Goal: Task Accomplishment & Management: Manage account settings

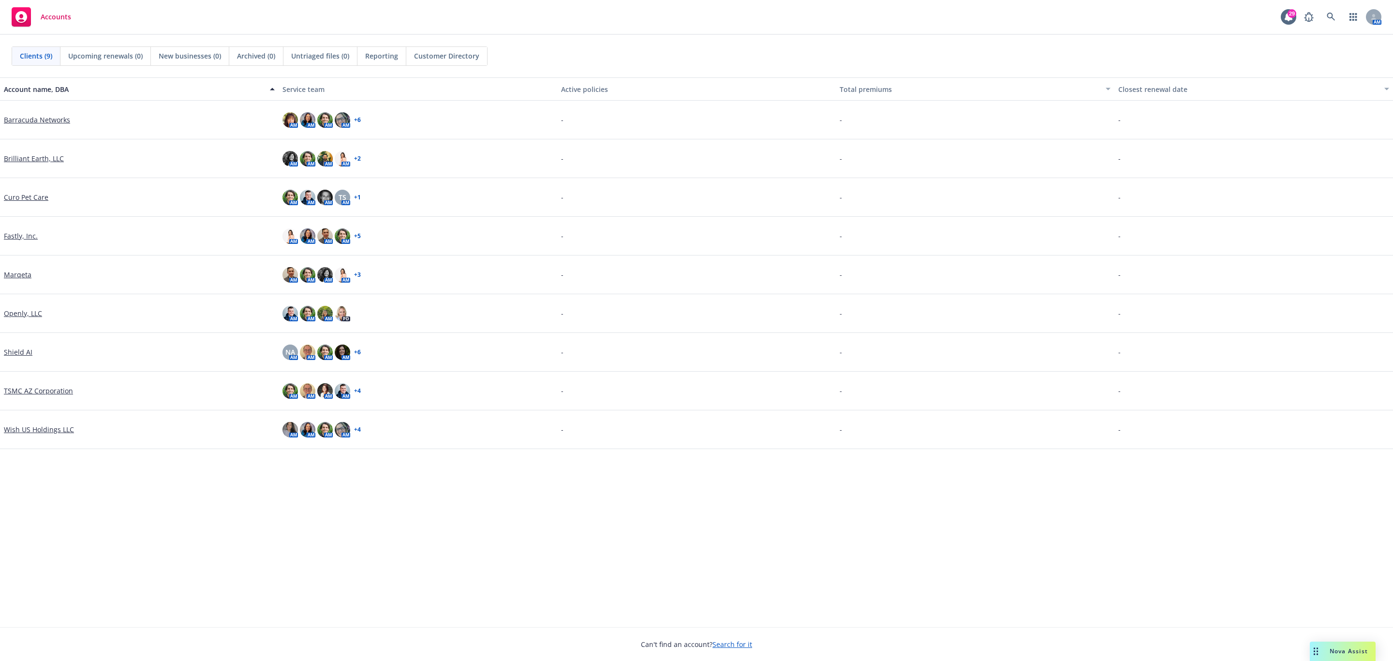
click at [12, 275] on link "Marqeta" at bounding box center [18, 274] width 28 height 10
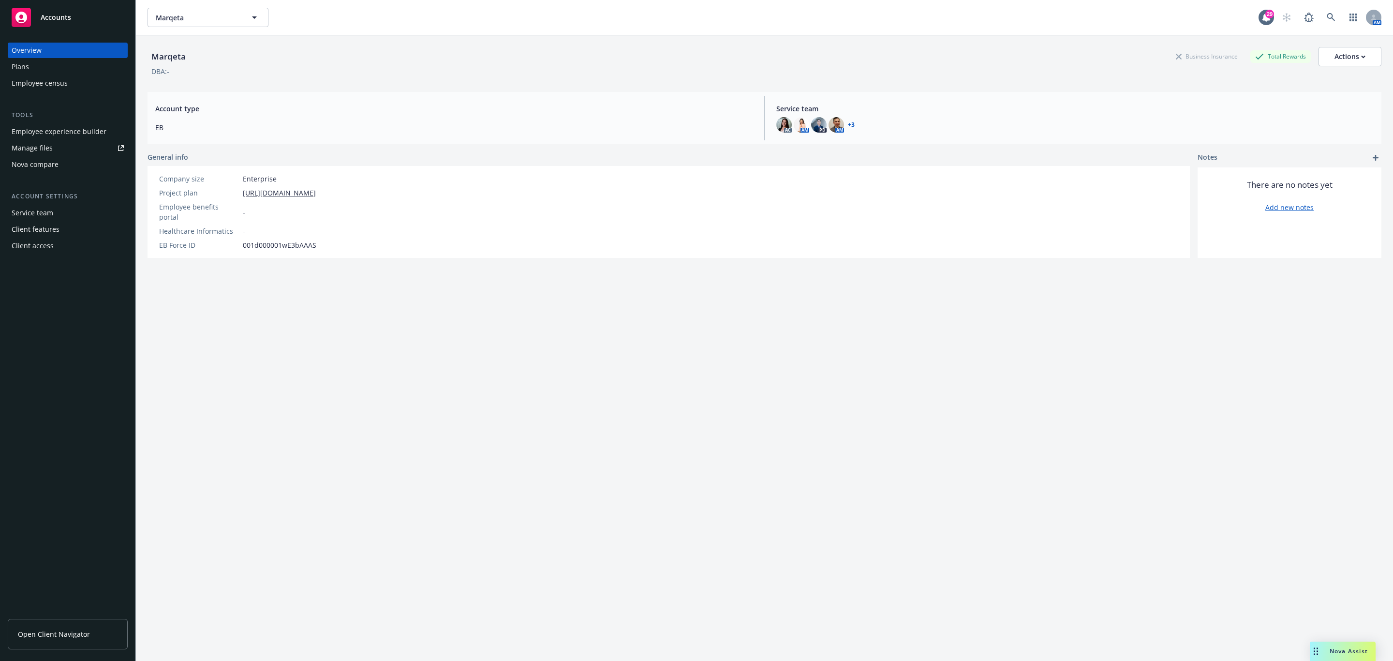
click at [76, 126] on div "Employee experience builder" at bounding box center [59, 131] width 95 height 15
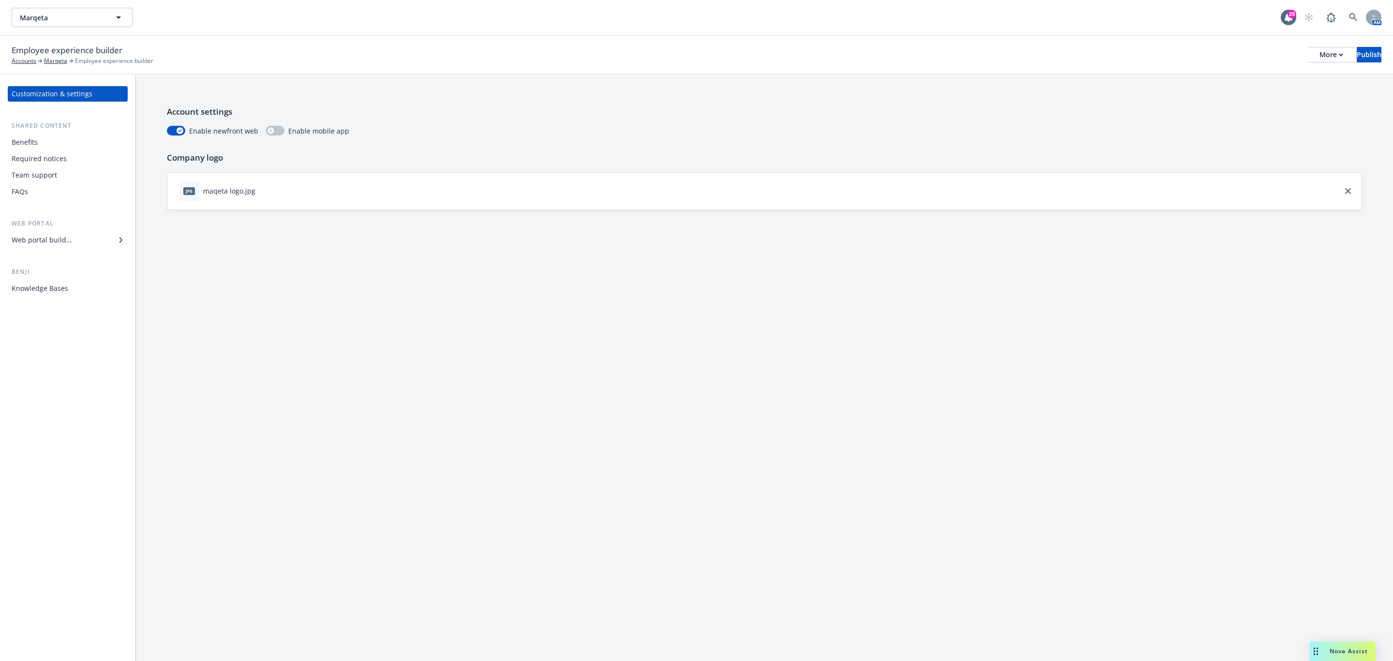
click at [61, 235] on div "Web portal builder" at bounding box center [42, 239] width 60 height 15
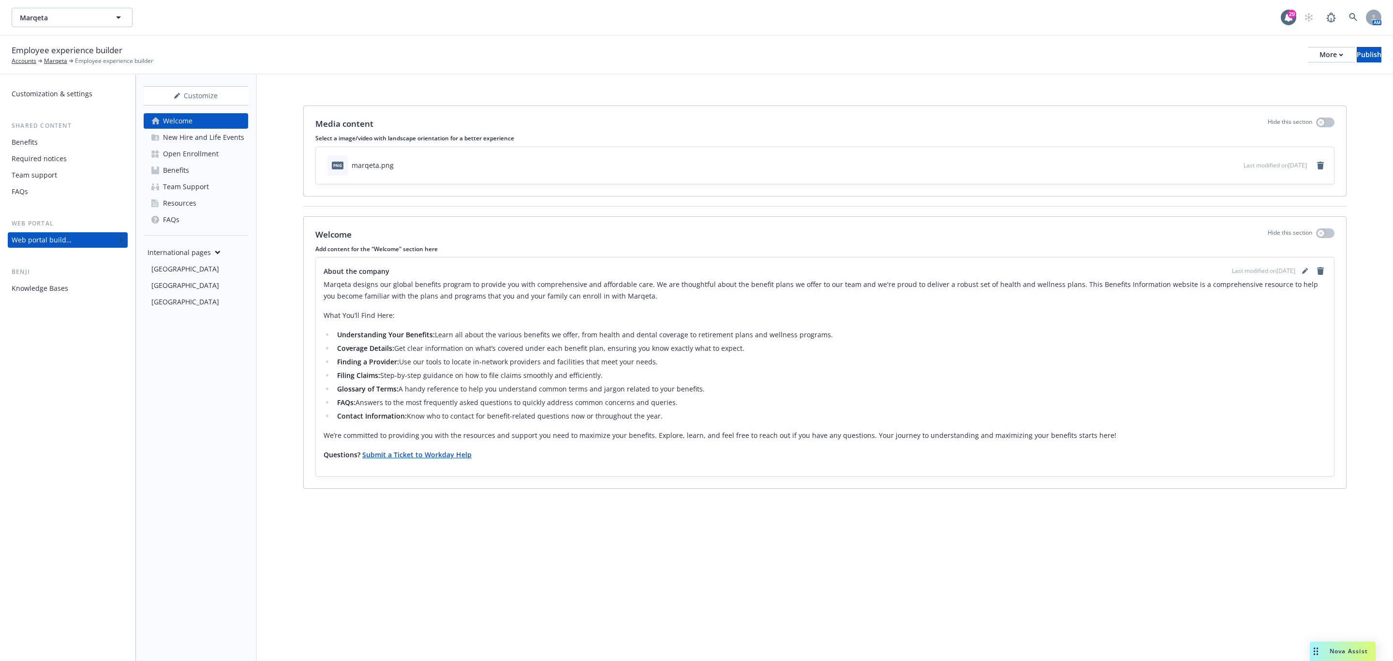
click at [193, 156] on div "Open Enrollment" at bounding box center [191, 153] width 56 height 15
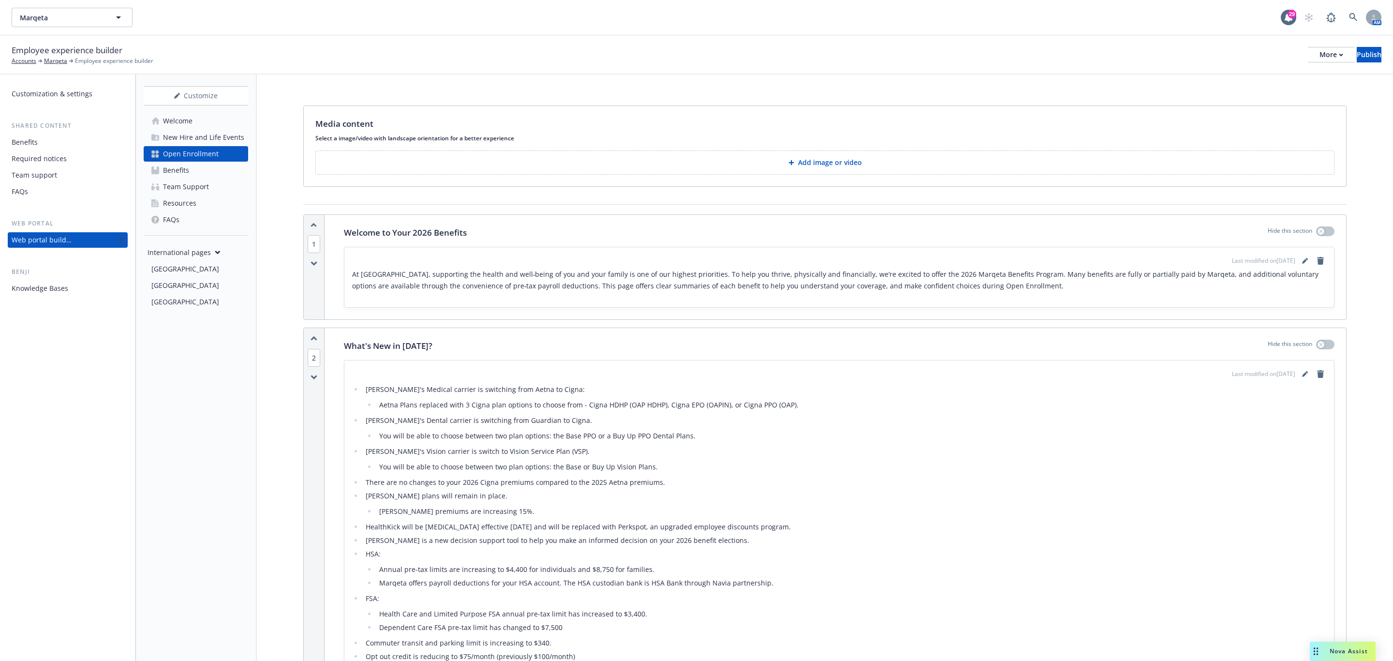
click at [1298, 45] on div "Employee experience builder Accounts Marqeta Employee experience builder More P…" at bounding box center [696, 54] width 1369 height 21
click at [1319, 51] on div "More" at bounding box center [1331, 54] width 24 height 15
click at [1240, 91] on link "Copy portal link" at bounding box center [1250, 95] width 143 height 19
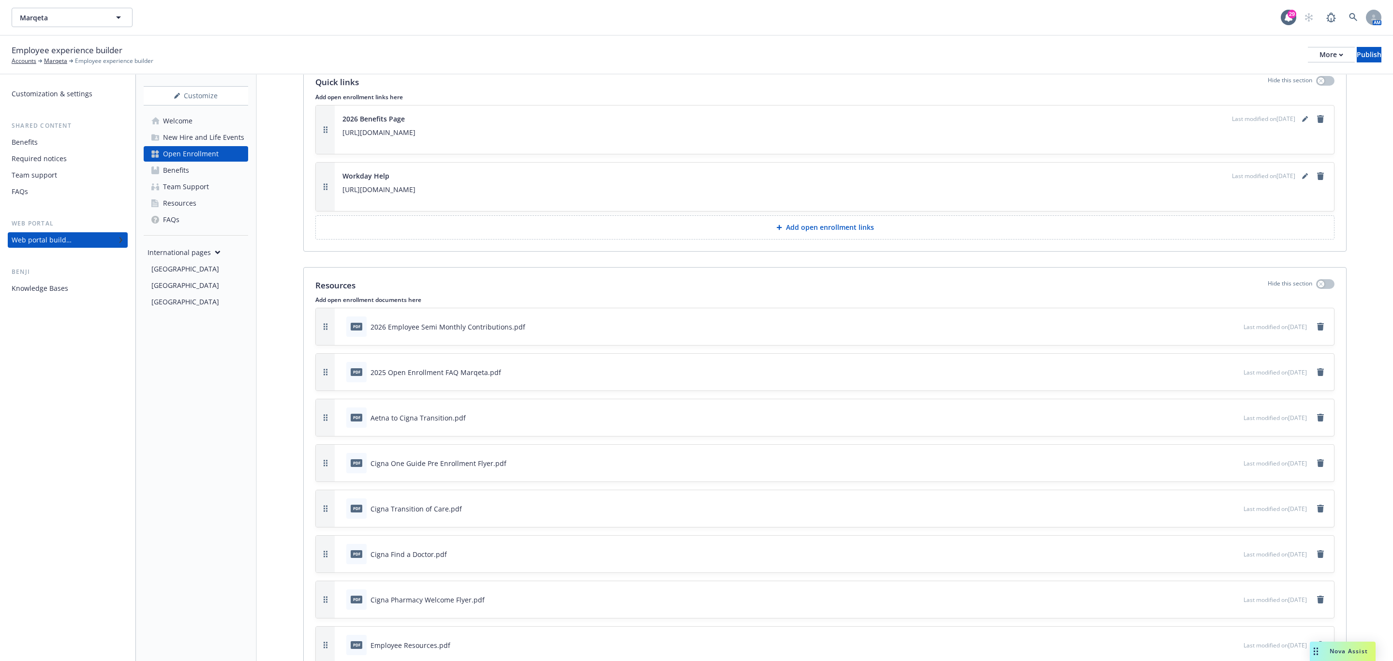
scroll to position [3576, 0]
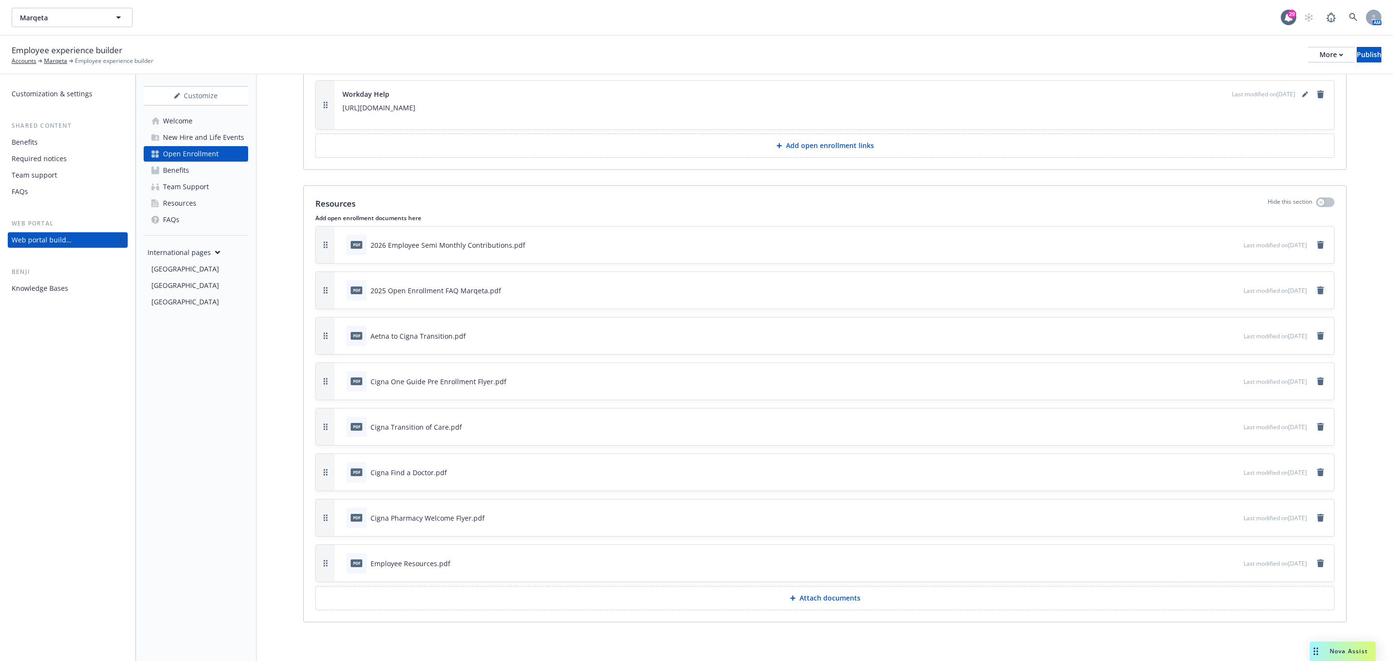
click at [1316, 286] on icon "remove" at bounding box center [1320, 290] width 8 height 8
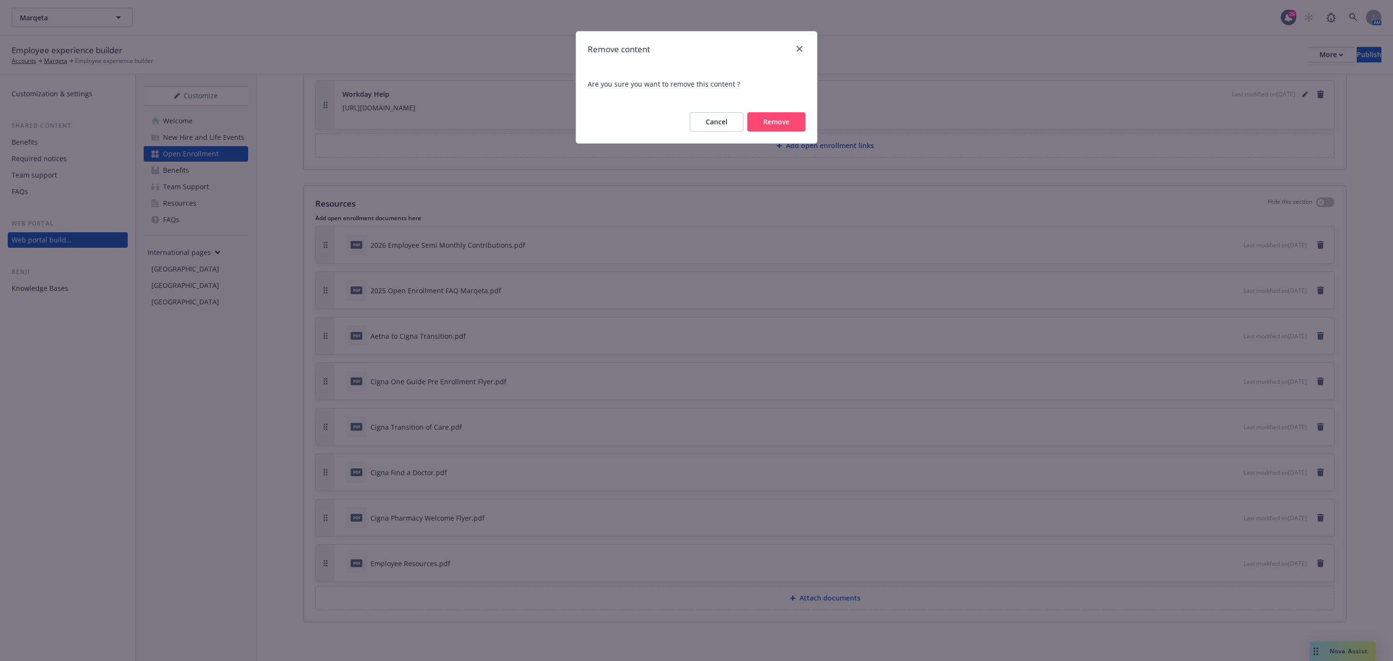
click at [780, 123] on button "Remove" at bounding box center [776, 121] width 58 height 19
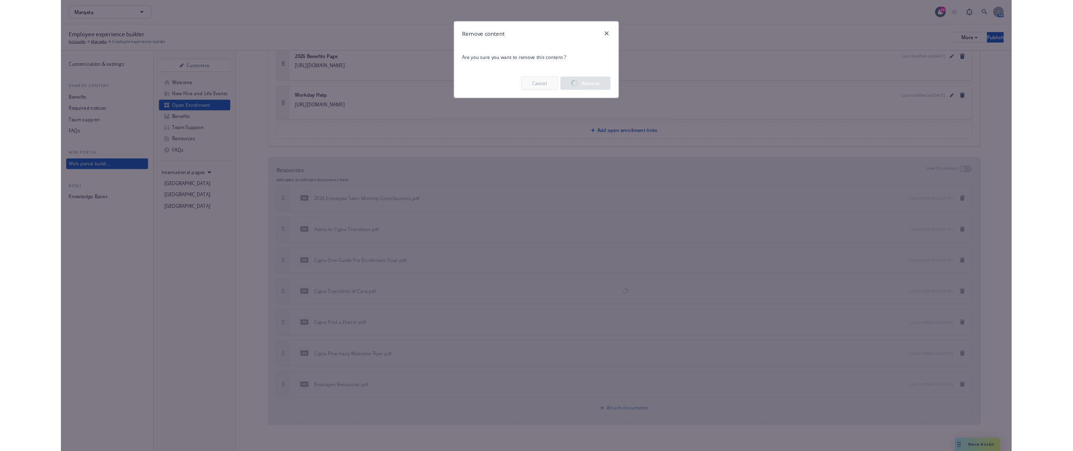
scroll to position [3530, 0]
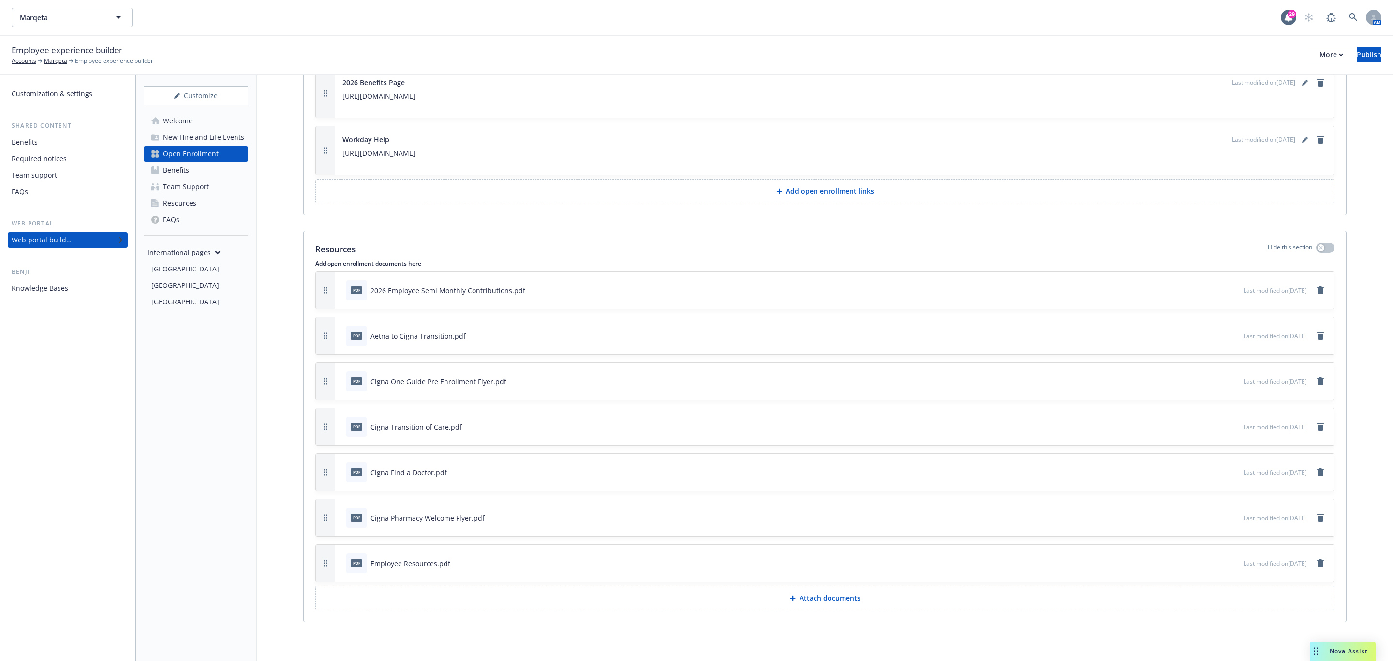
click at [750, 603] on button "Attach documents" at bounding box center [824, 598] width 1019 height 24
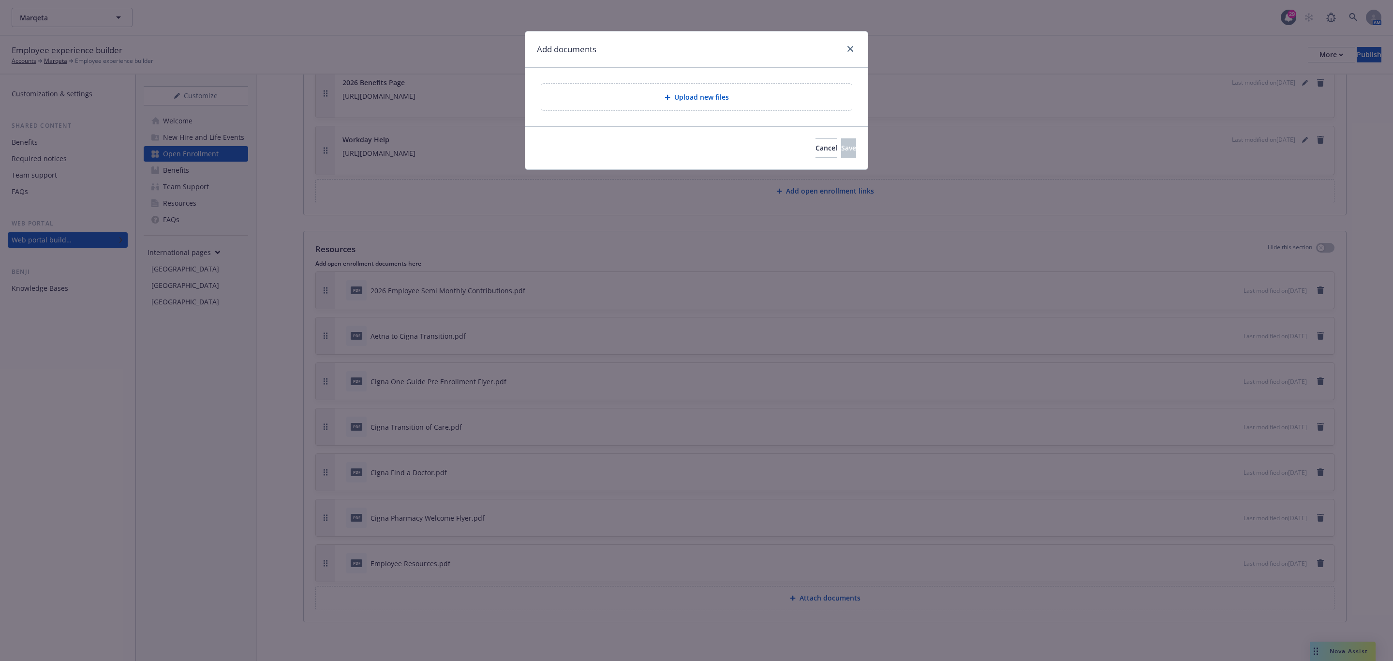
click at [693, 94] on span "Upload new files" at bounding box center [701, 97] width 55 height 10
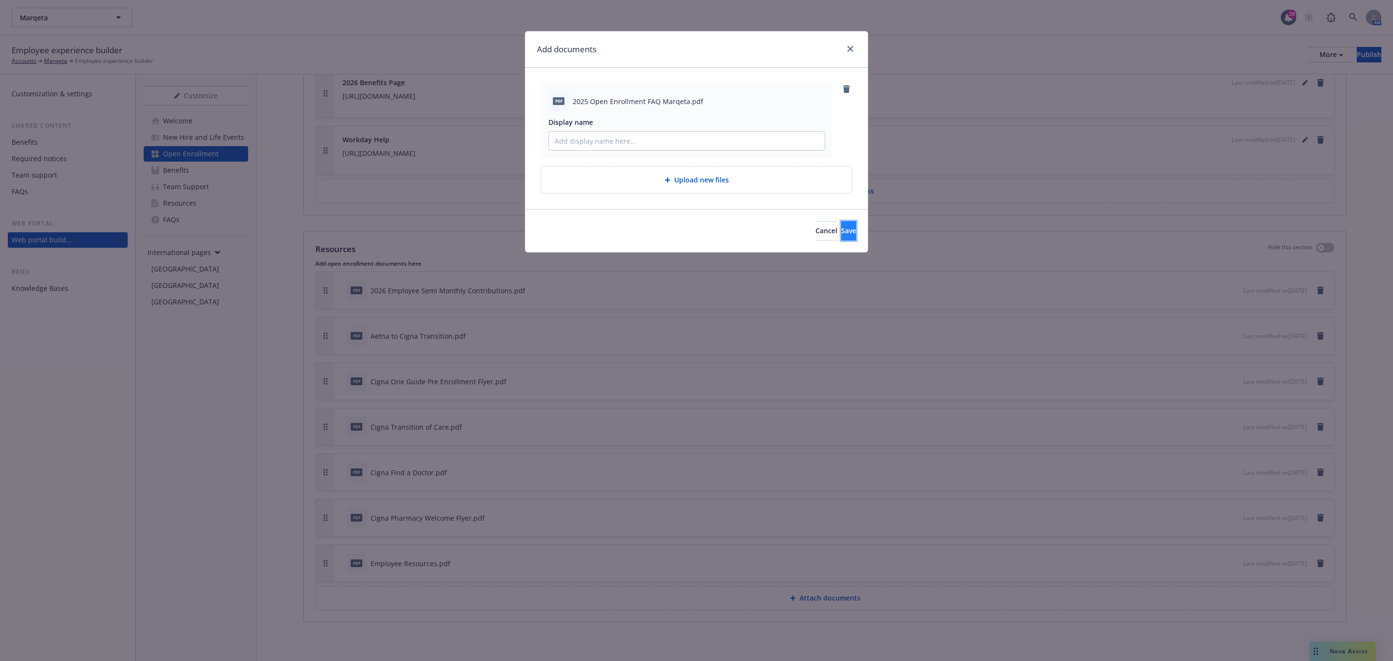
click at [841, 229] on span "Save" at bounding box center [848, 230] width 15 height 9
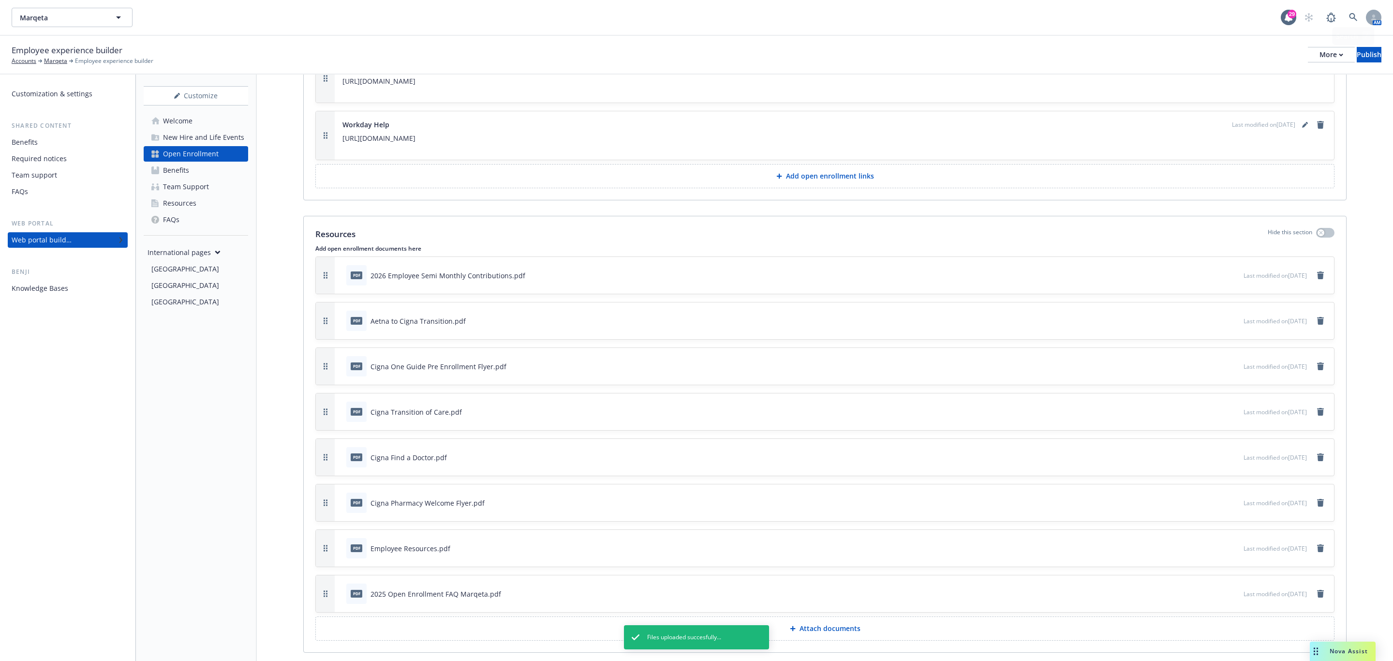
click at [1368, 41] on div "Employee experience builder Accounts Marqeta Employee experience builder More P…" at bounding box center [696, 55] width 1393 height 39
click at [1365, 51] on button "Publish" at bounding box center [1368, 54] width 25 height 15
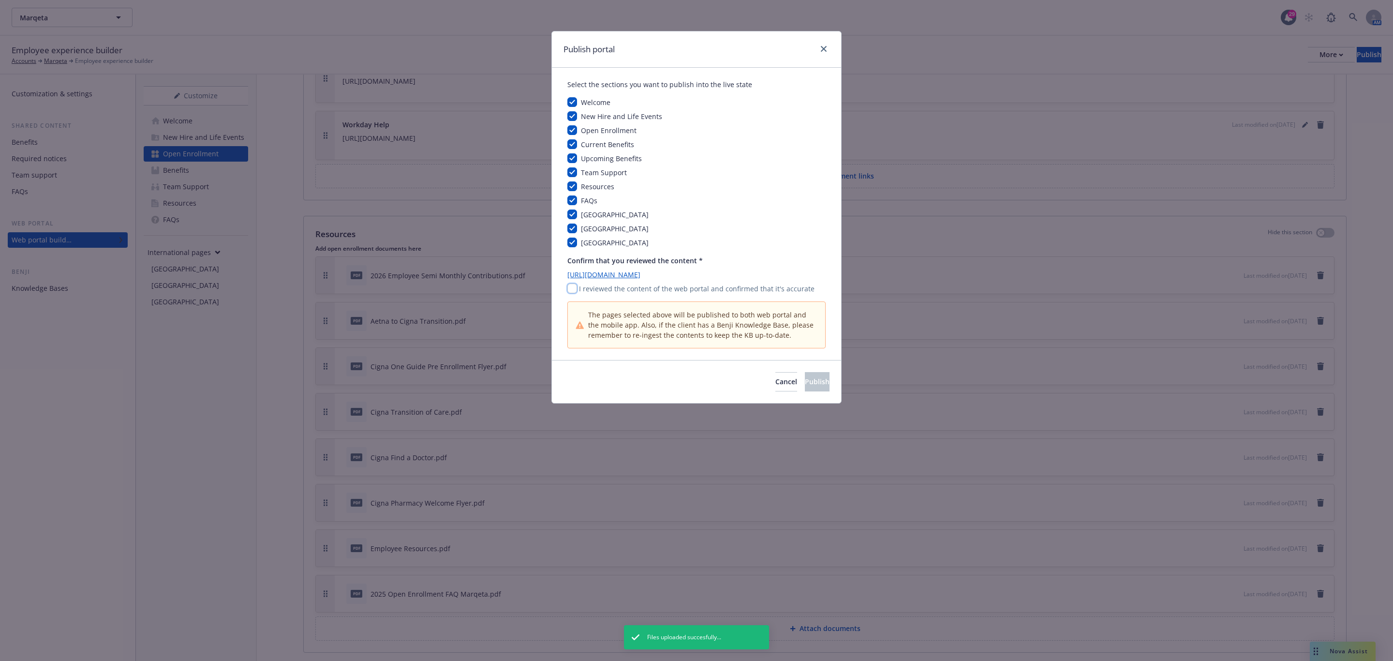
drag, startPoint x: 572, startPoint y: 291, endPoint x: 582, endPoint y: 293, distance: 10.0
click at [572, 291] on input "checkbox" at bounding box center [572, 288] width 10 height 10
checkbox input "true"
click at [805, 373] on button "Publish" at bounding box center [817, 381] width 25 height 19
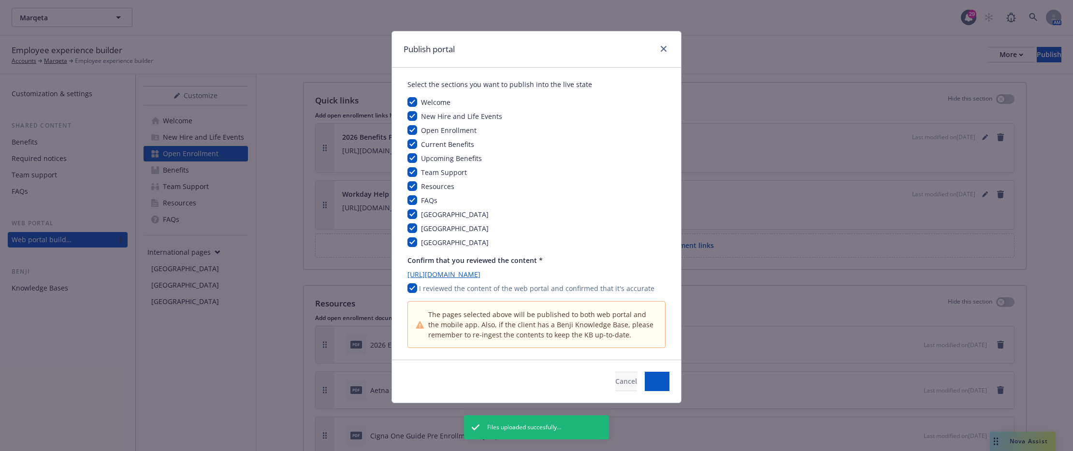
scroll to position [3599, 0]
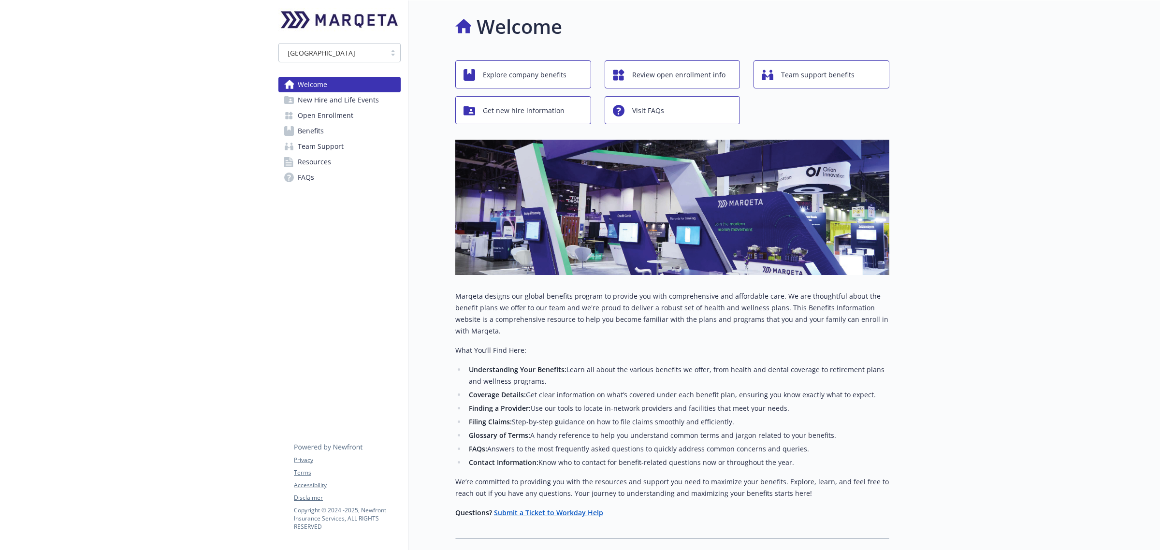
click at [323, 110] on span "Open Enrollment" at bounding box center [326, 115] width 56 height 15
